Goal: Task Accomplishment & Management: Use online tool/utility

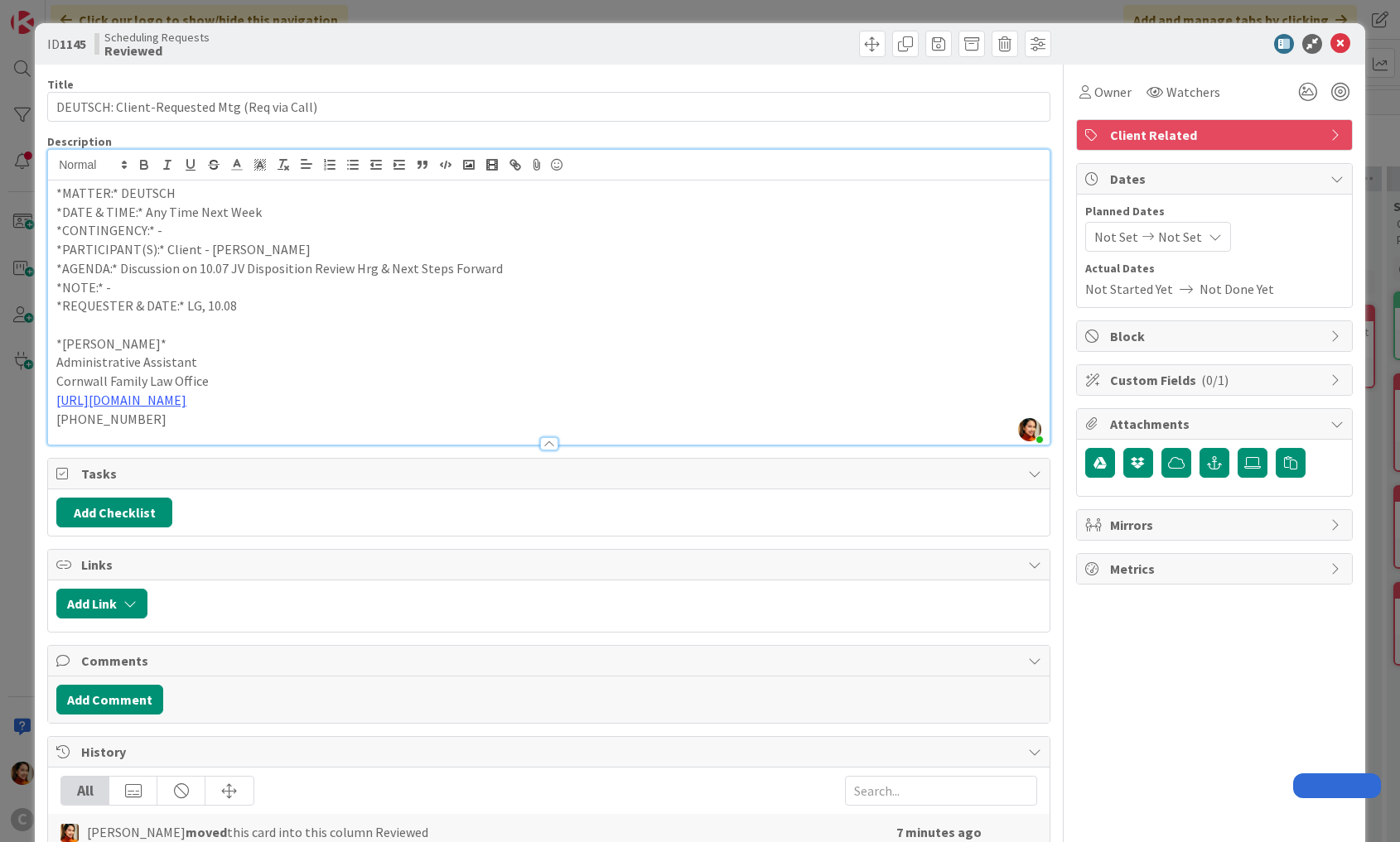
click at [33, 277] on div "ID 1145 Scheduling Requests Reviewed Title 44 / 128 DEUTSCH: Client-Requested M…" at bounding box center [700, 421] width 1400 height 842
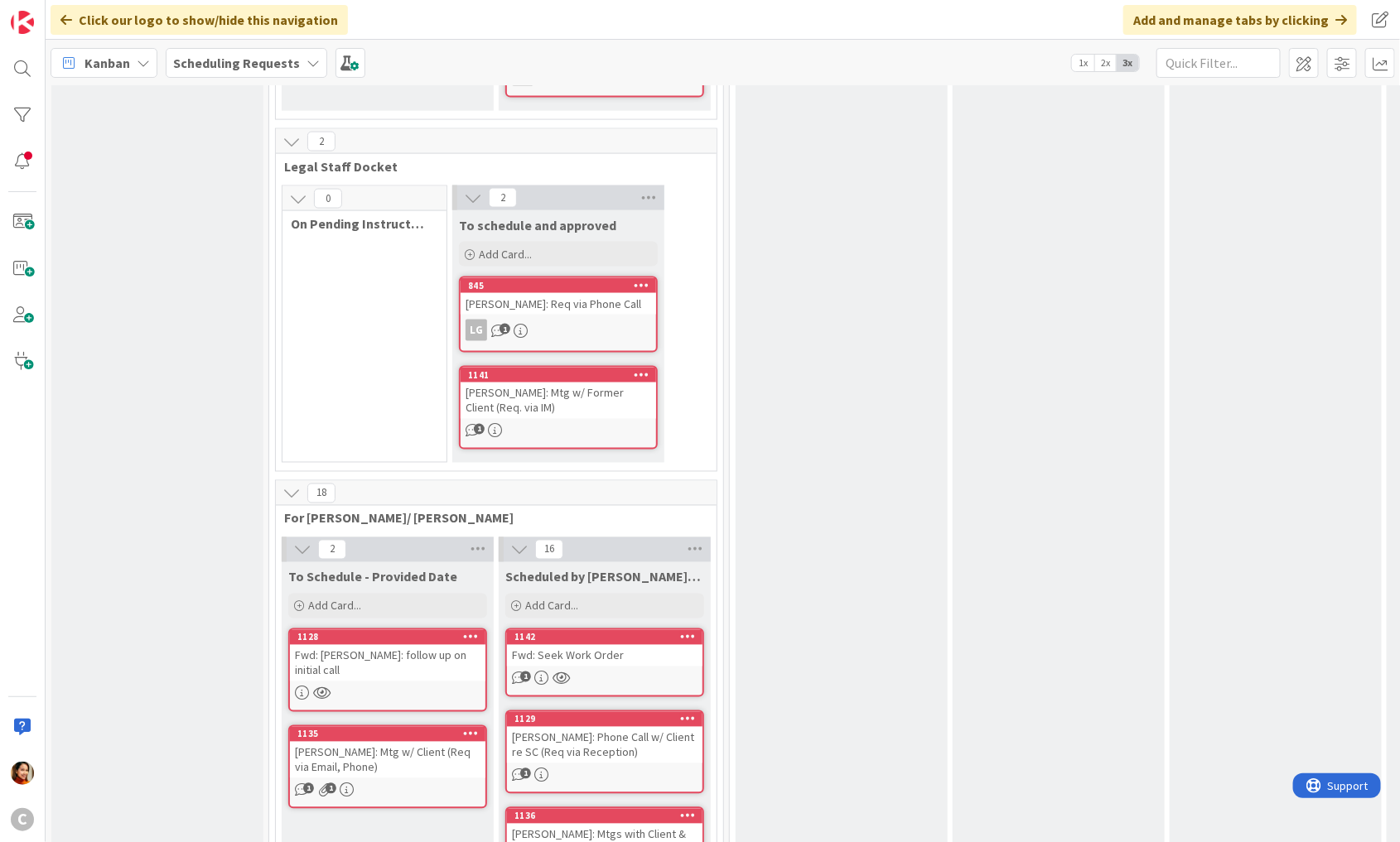
scroll to position [1104, 0]
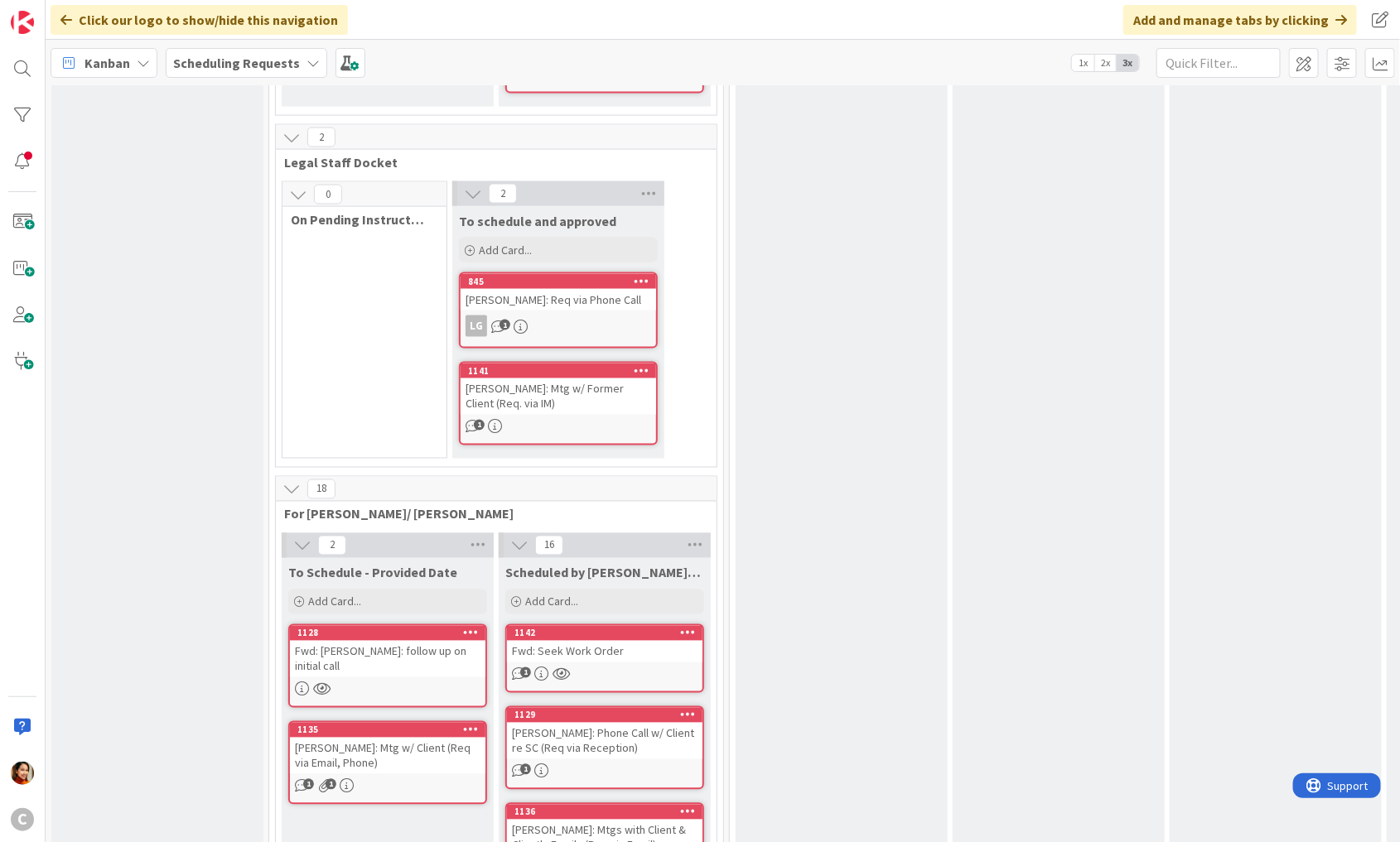
click at [373, 738] on div "[PERSON_NAME]: Mtg w/ Client (Req via Email, Phone)" at bounding box center [387, 755] width 195 height 36
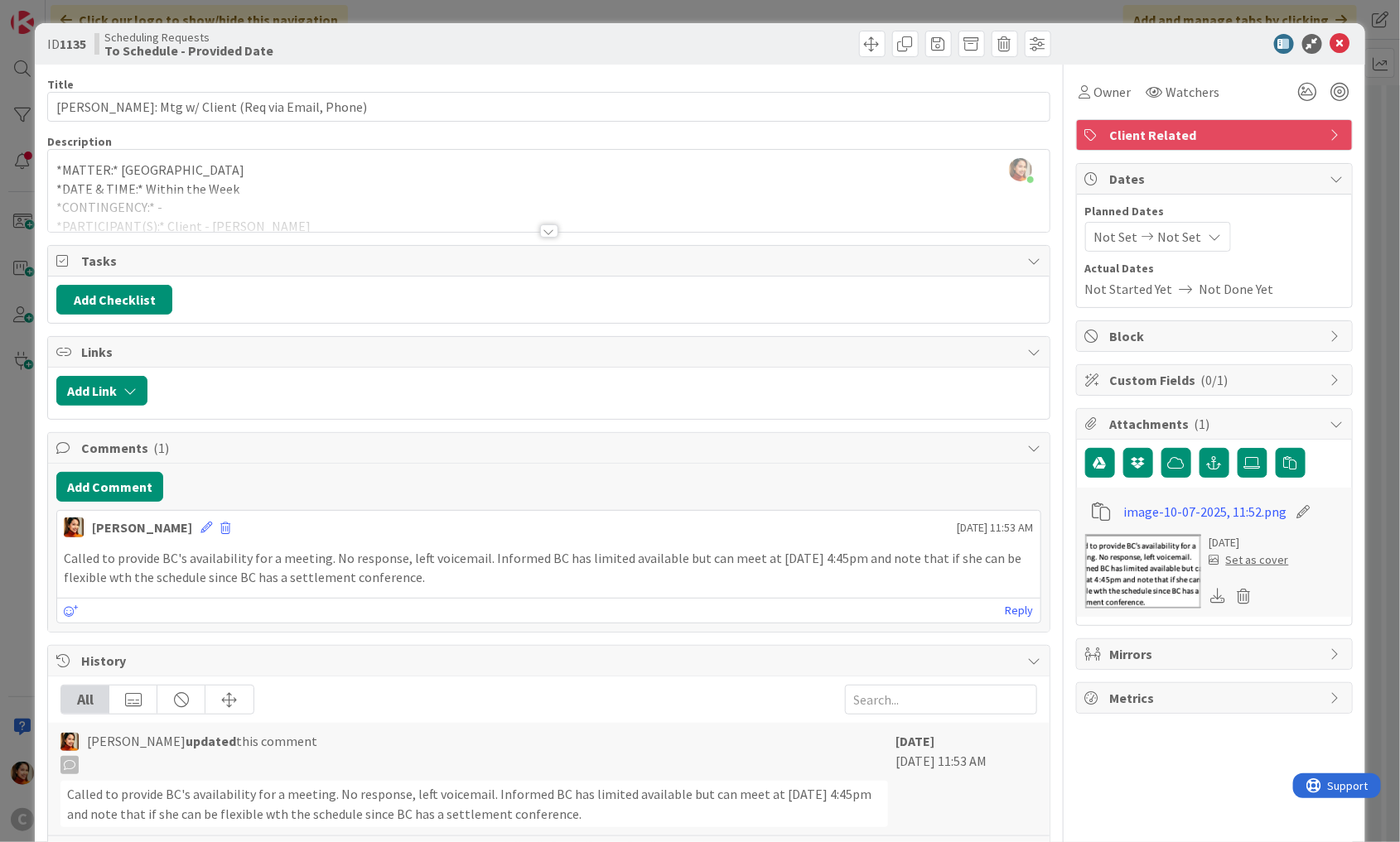
click at [10, 563] on div "ID 1135 Scheduling Requests To Schedule - Provided Date Title 46 / 128 [PERSON_…" at bounding box center [700, 421] width 1400 height 842
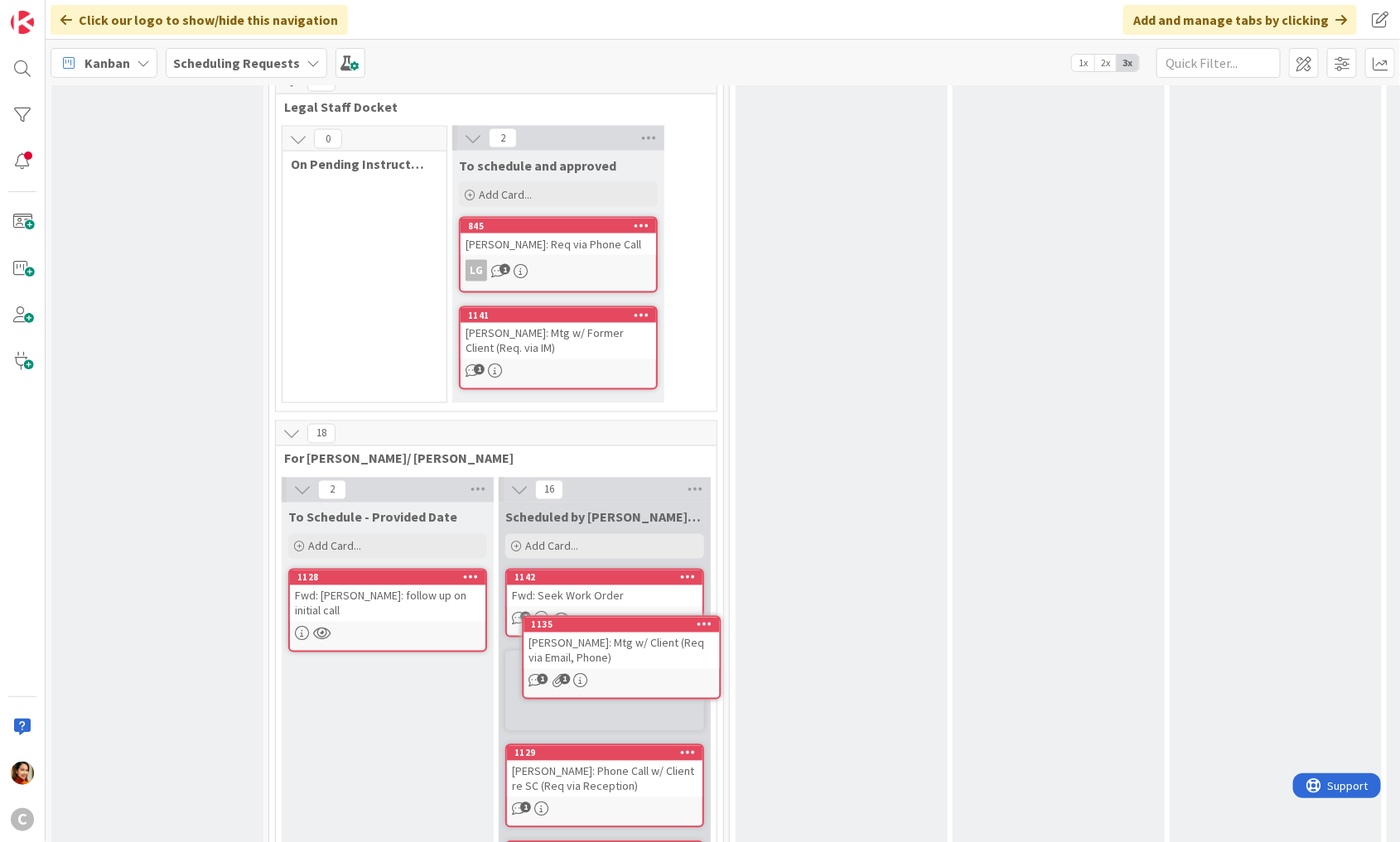
scroll to position [1182, 0]
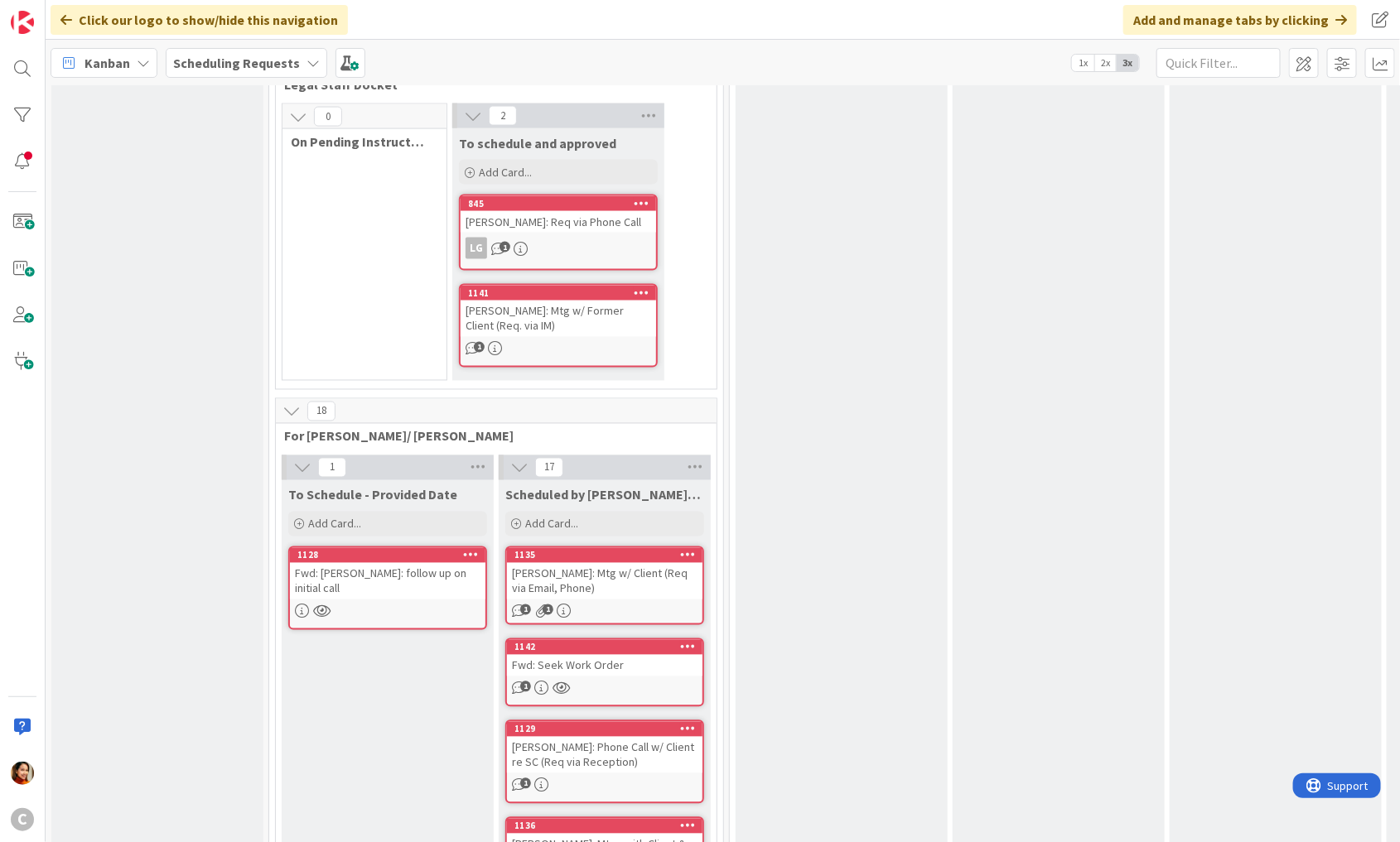
click at [552, 563] on div "[PERSON_NAME]: Mtg w/ Client (Req via Email, Phone)" at bounding box center [604, 580] width 195 height 36
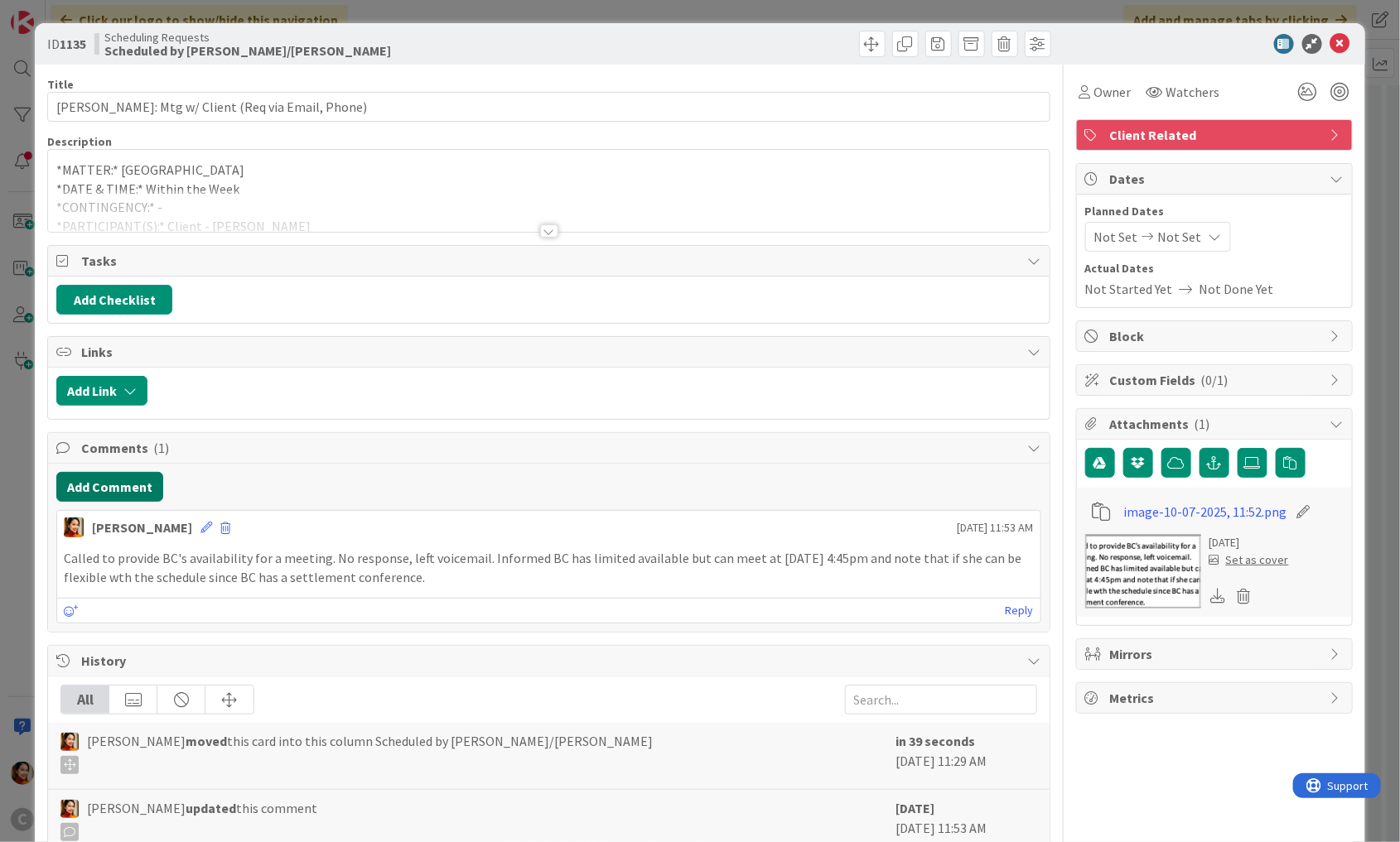
click at [95, 482] on button "Add Comment" at bounding box center [110, 487] width 107 height 30
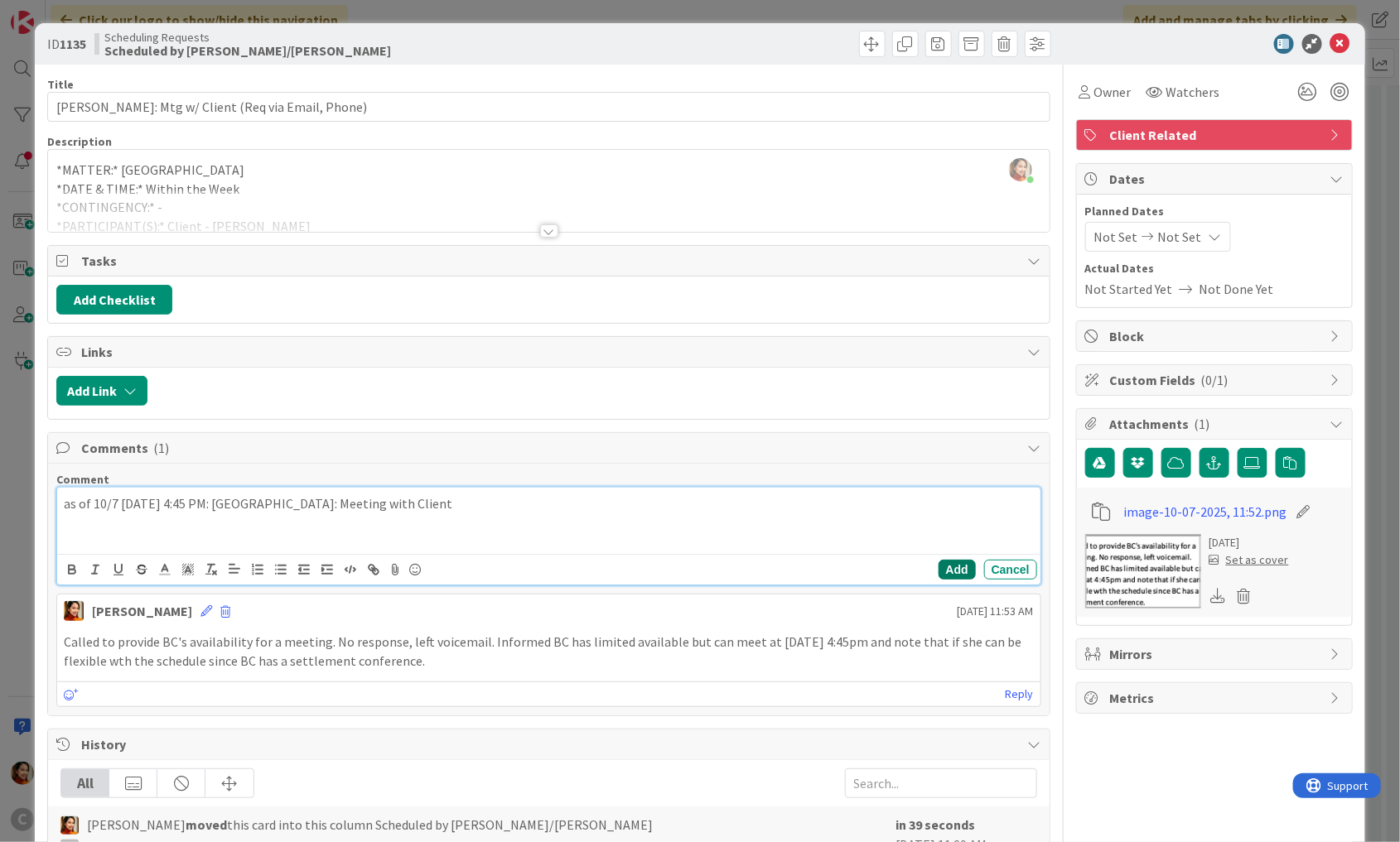
click at [950, 565] on button "Add" at bounding box center [957, 569] width 37 height 19
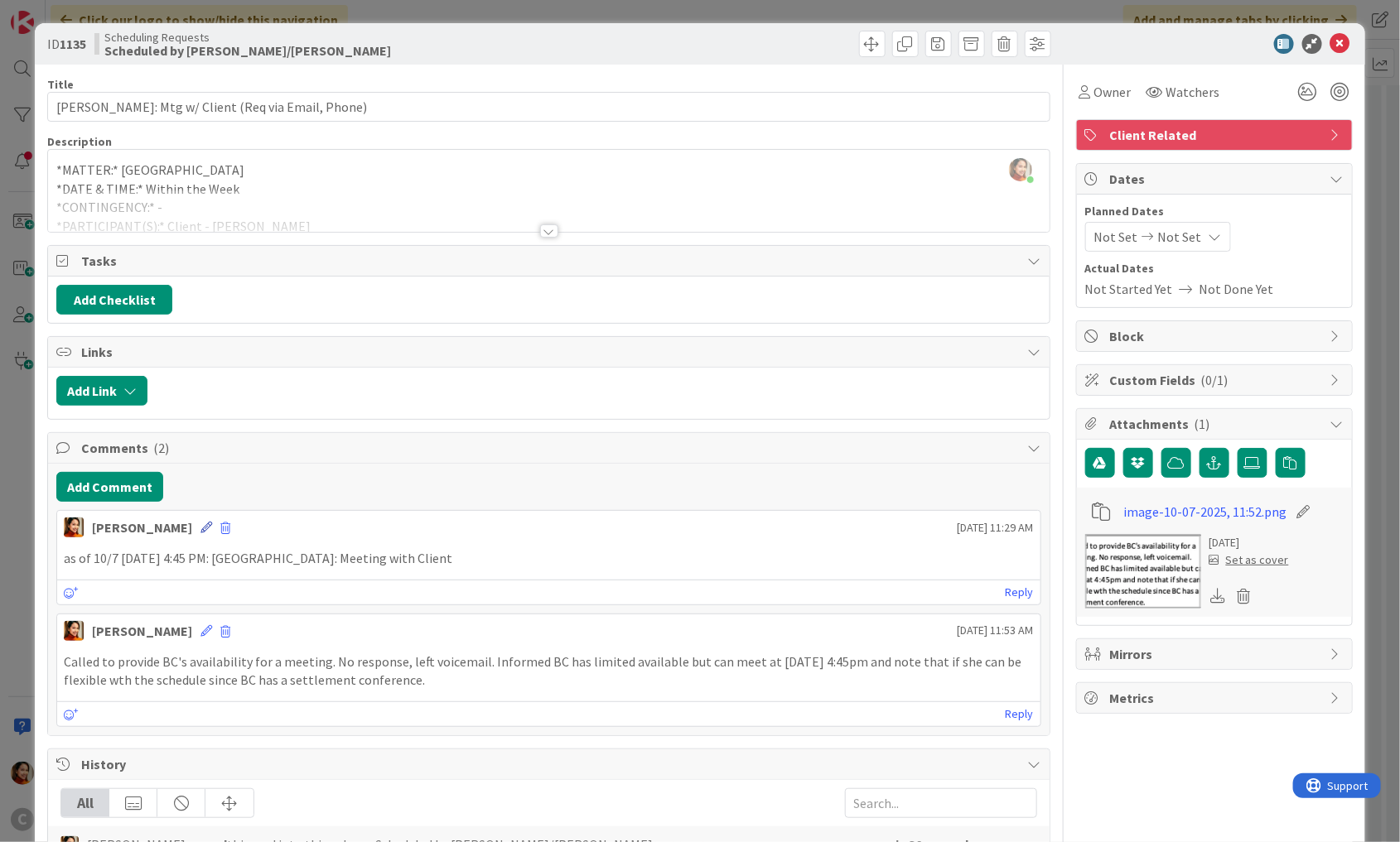
click at [201, 523] on icon at bounding box center [206, 527] width 12 height 12
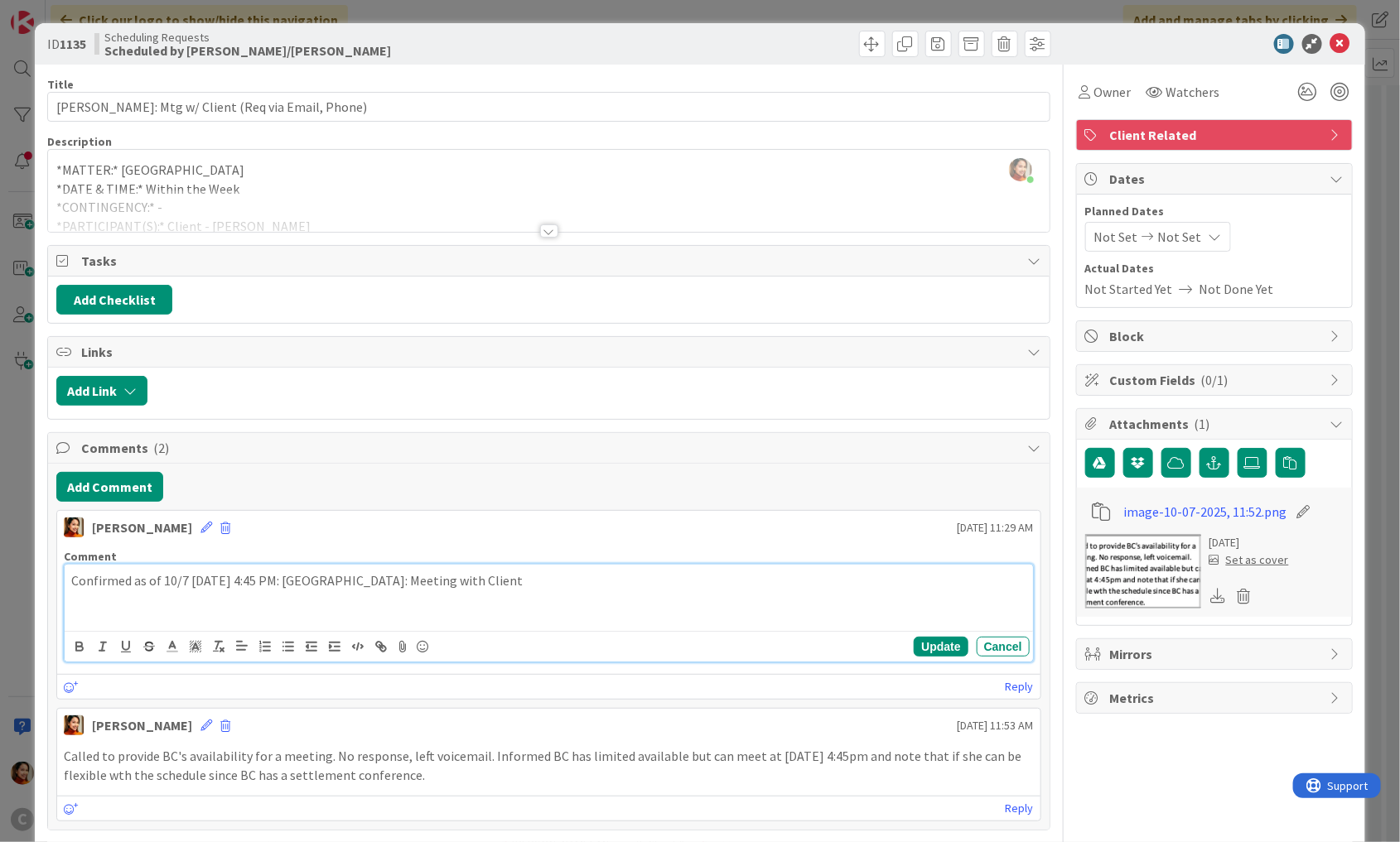
click at [184, 579] on p "Confirmed as of 10/7 [DATE] 4:45 PM: [GEOGRAPHIC_DATA]: Meeting with Client" at bounding box center [548, 580] width 955 height 19
click at [931, 646] on button "Update" at bounding box center [940, 646] width 54 height 19
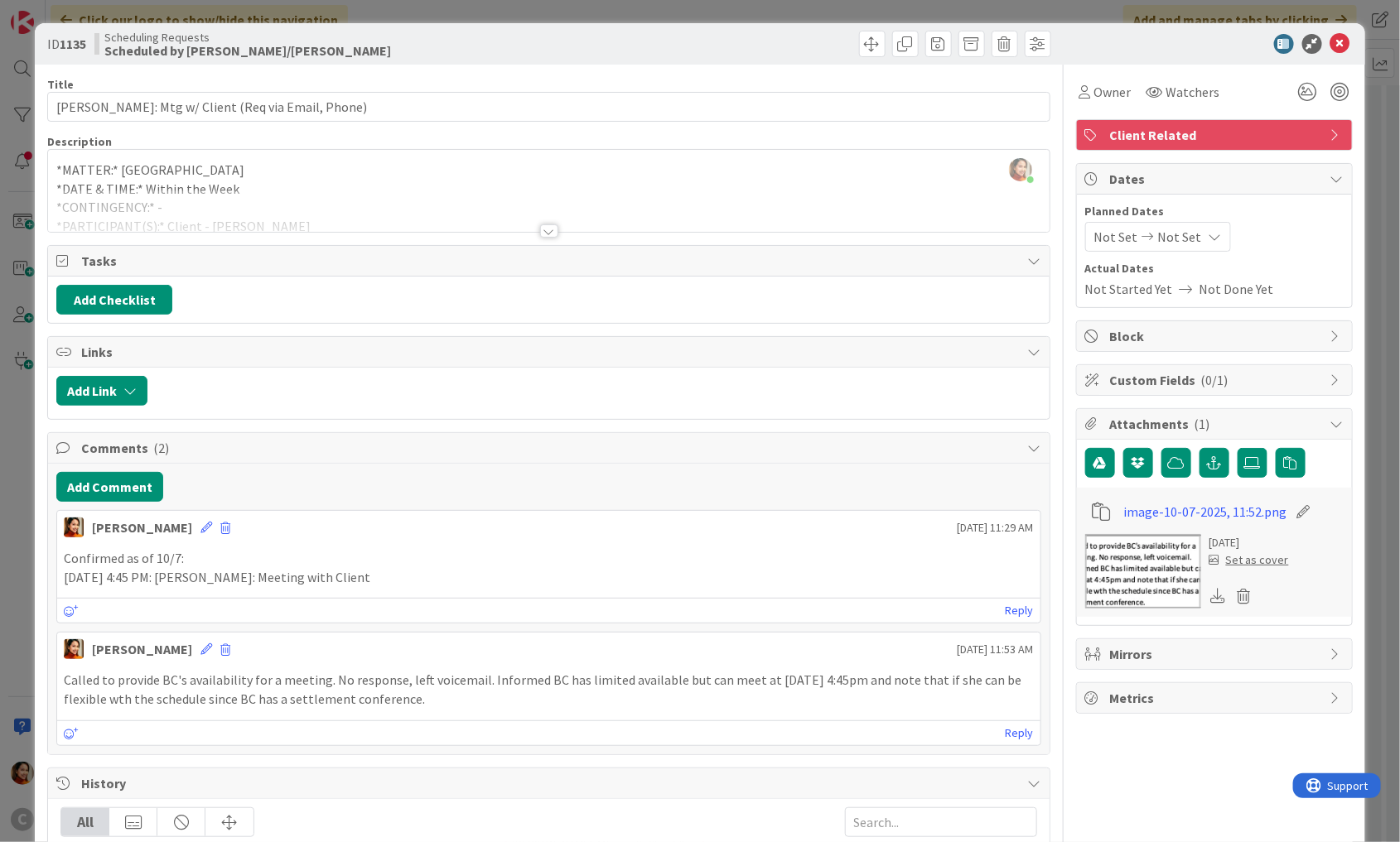
click at [10, 479] on div "ID 1135 Scheduling Requests Scheduled by [PERSON_NAME]/[PERSON_NAME] Title 46 /…" at bounding box center [700, 421] width 1400 height 842
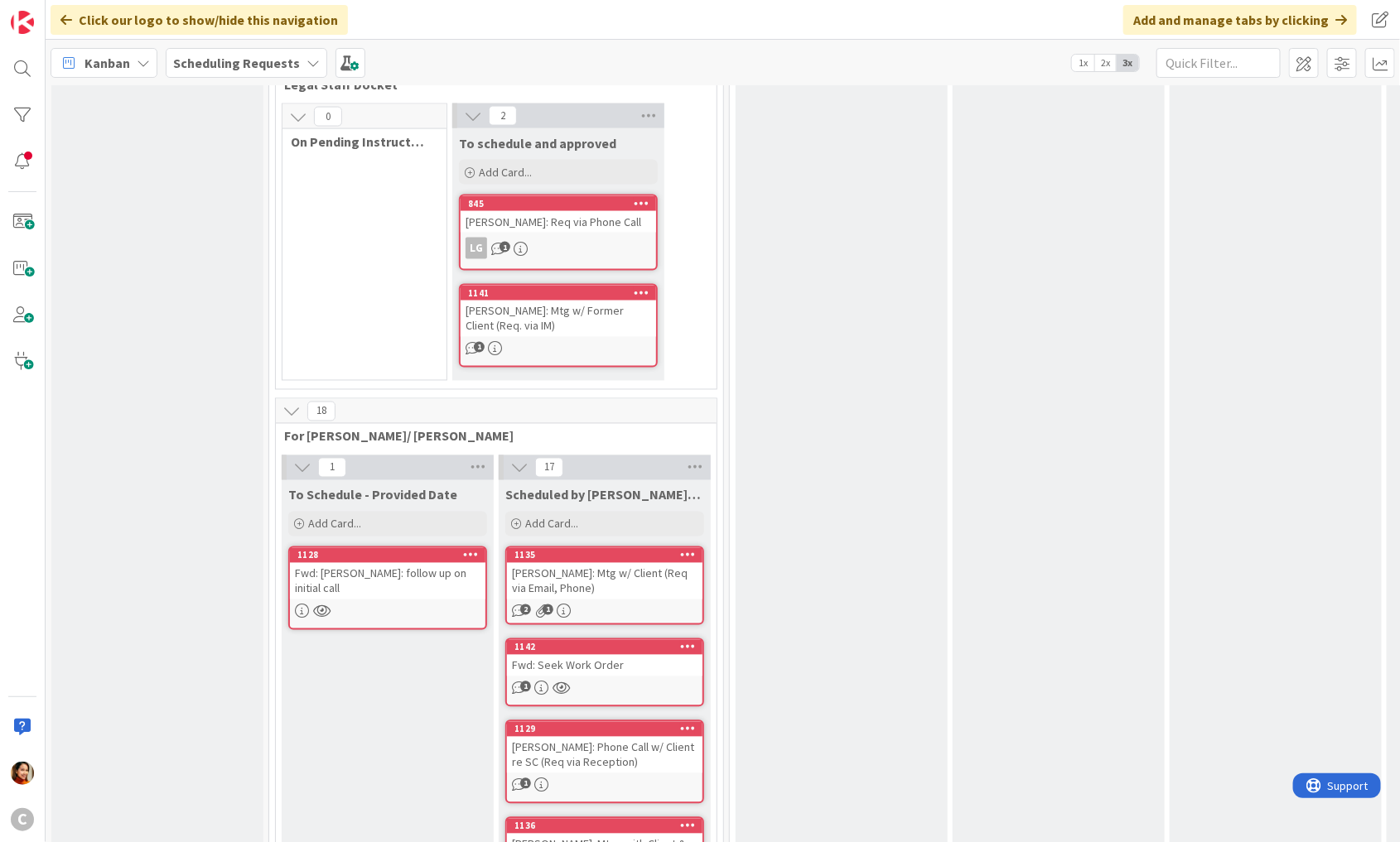
click at [375, 563] on div "Fwd: [PERSON_NAME]: follow up on initial call" at bounding box center [387, 580] width 195 height 36
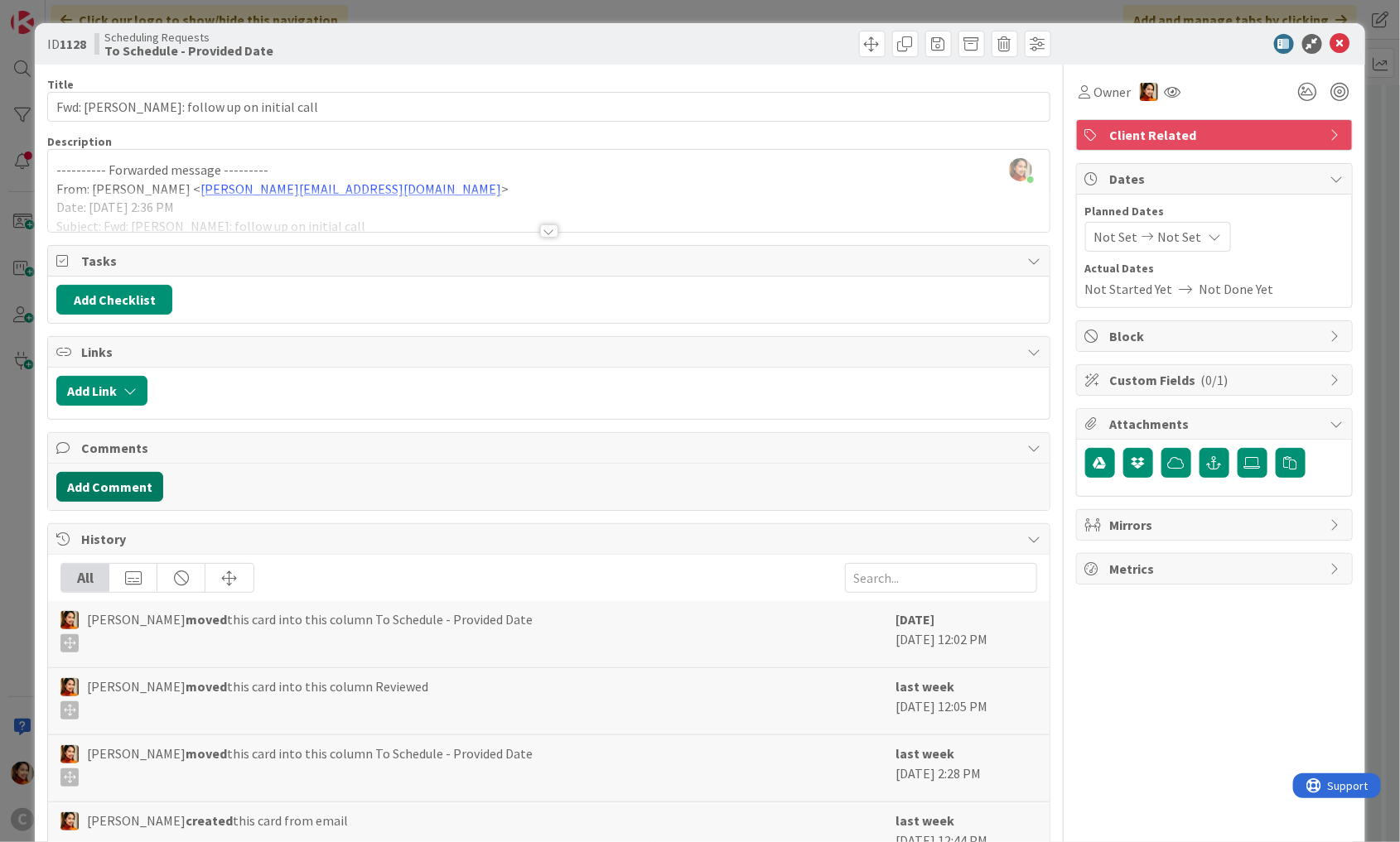
click at [130, 482] on button "Add Comment" at bounding box center [110, 487] width 107 height 30
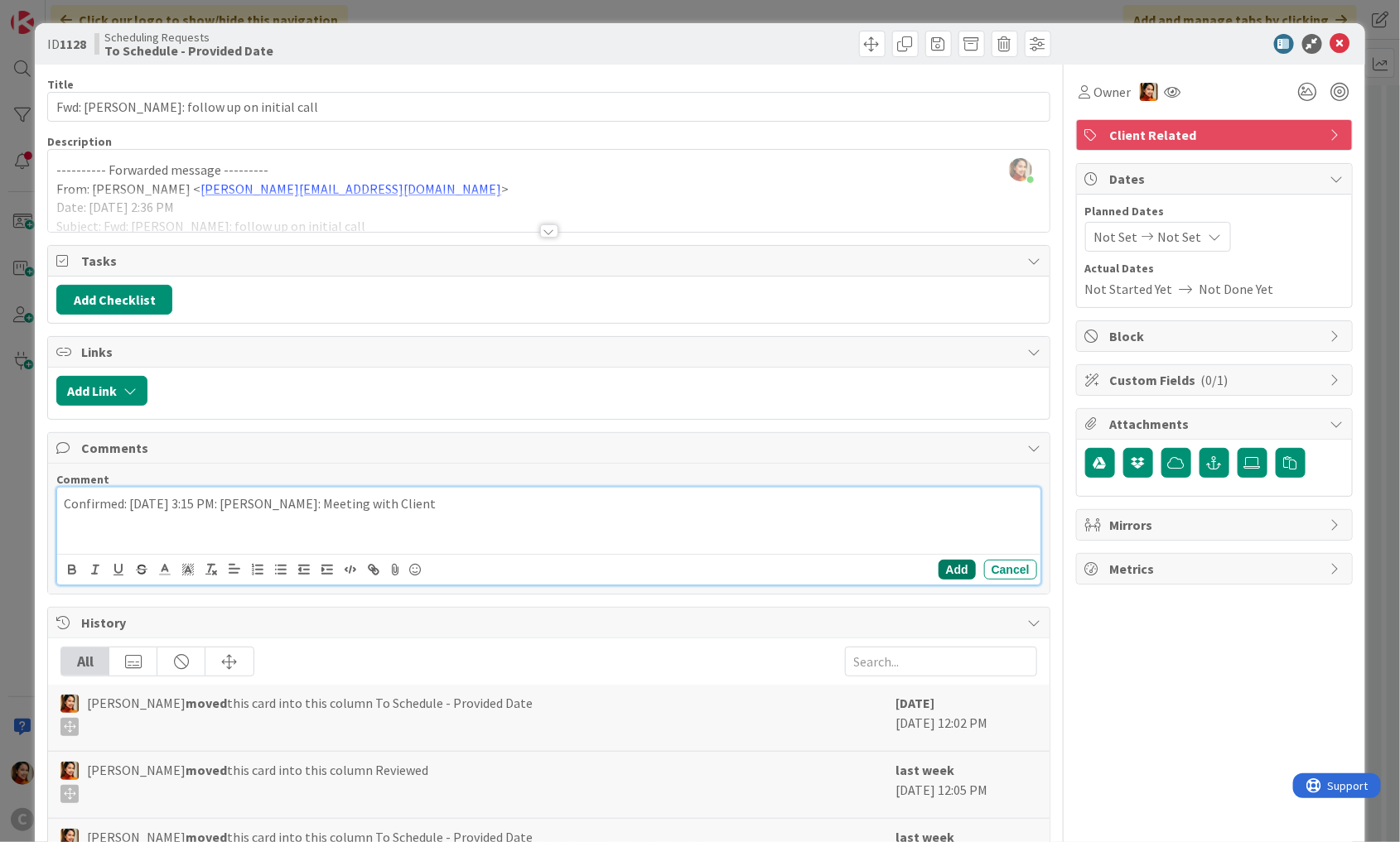
click at [954, 560] on button "Add" at bounding box center [957, 569] width 37 height 19
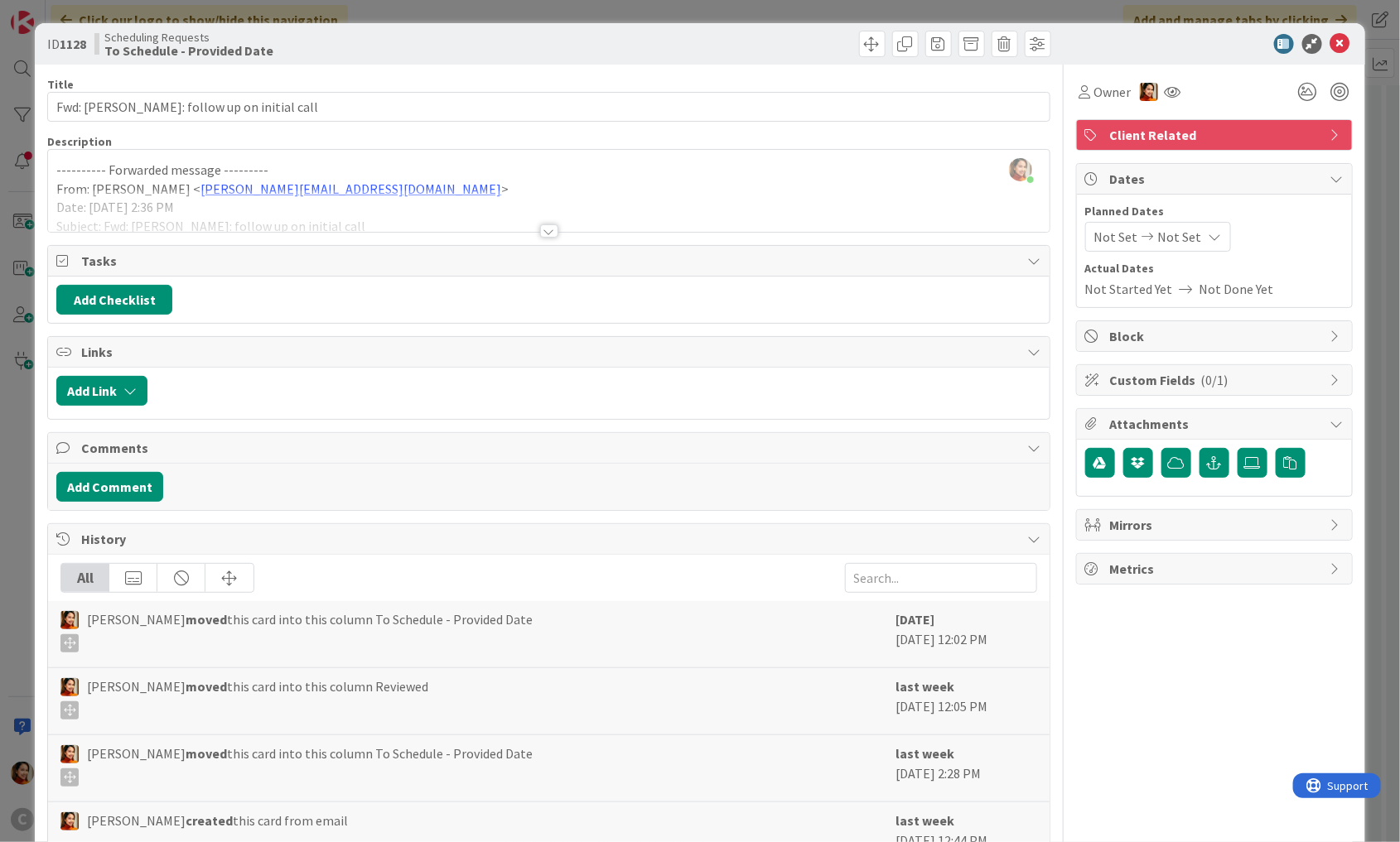
click at [19, 475] on div "ID 1128 Scheduling Requests To Schedule - Provided Date Title 38 / 128 Fwd: [PE…" at bounding box center [700, 421] width 1400 height 842
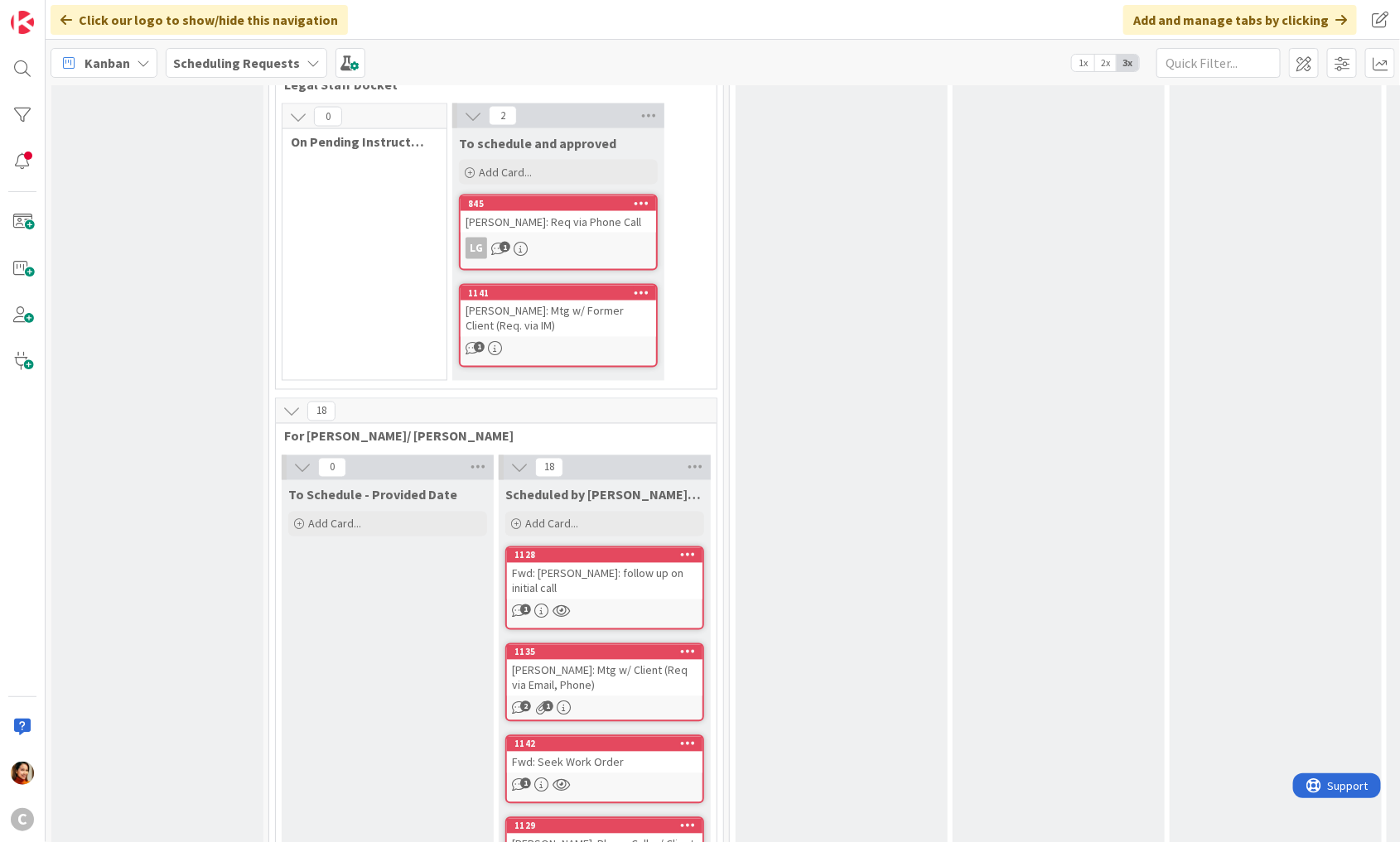
drag, startPoint x: 453, startPoint y: 549, endPoint x: 184, endPoint y: 1, distance: 610.5
